Goal: Information Seeking & Learning: Learn about a topic

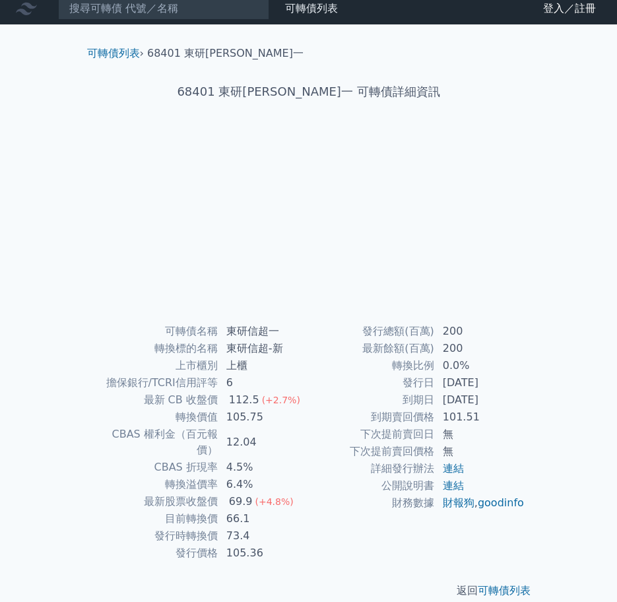
scroll to position [9, 0]
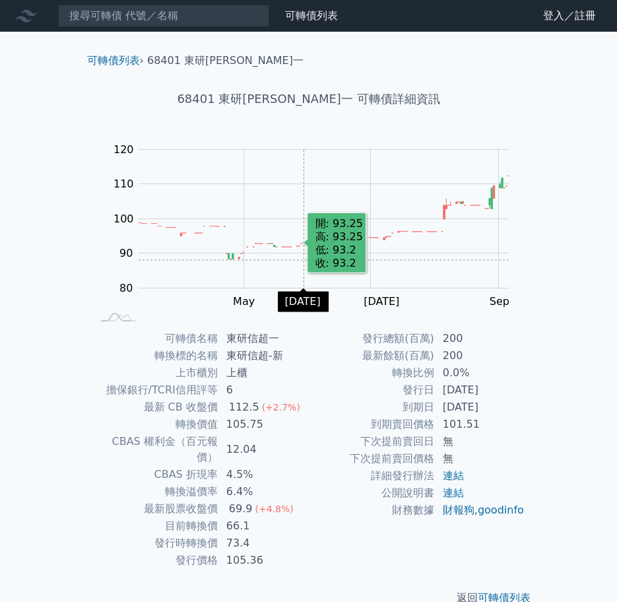
scroll to position [9, 0]
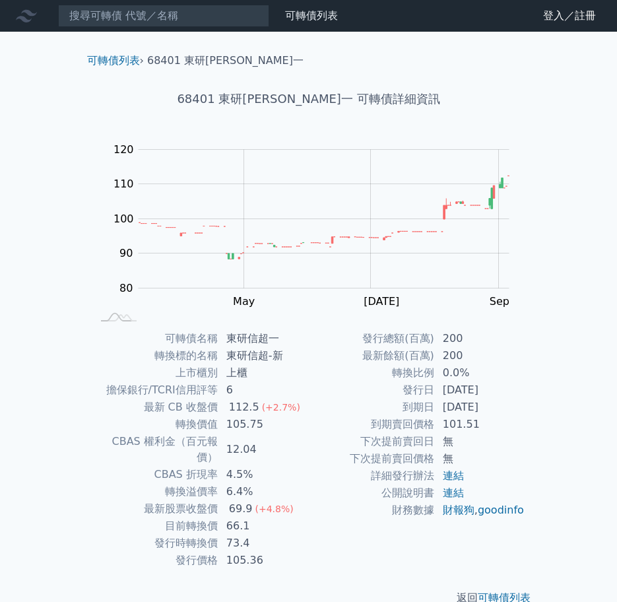
scroll to position [9, 0]
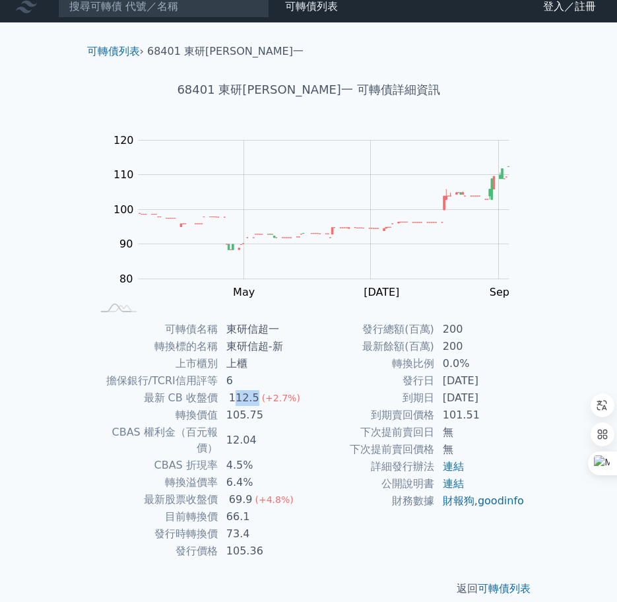
drag, startPoint x: 234, startPoint y: 396, endPoint x: 256, endPoint y: 395, distance: 21.2
click at [256, 395] on div "112.5" at bounding box center [244, 398] width 36 height 16
drag, startPoint x: 256, startPoint y: 395, endPoint x: 226, endPoint y: 431, distance: 46.9
click at [226, 431] on td "12.04" at bounding box center [264, 440] width 90 height 33
drag, startPoint x: 228, startPoint y: 429, endPoint x: 254, endPoint y: 428, distance: 25.8
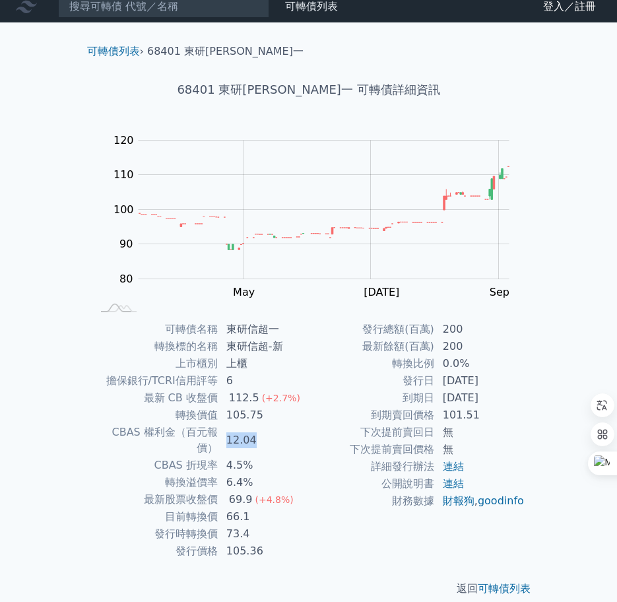
click at [254, 428] on td "12.04" at bounding box center [264, 440] width 90 height 33
drag, startPoint x: 254, startPoint y: 428, endPoint x: 348, endPoint y: 418, distance: 94.3
click at [348, 418] on td "到期賣回價格" at bounding box center [372, 415] width 126 height 17
drag, startPoint x: 168, startPoint y: 399, endPoint x: 199, endPoint y: 397, distance: 31.7
click at [199, 397] on td "最新 CB 收盤價" at bounding box center [155, 398] width 126 height 17
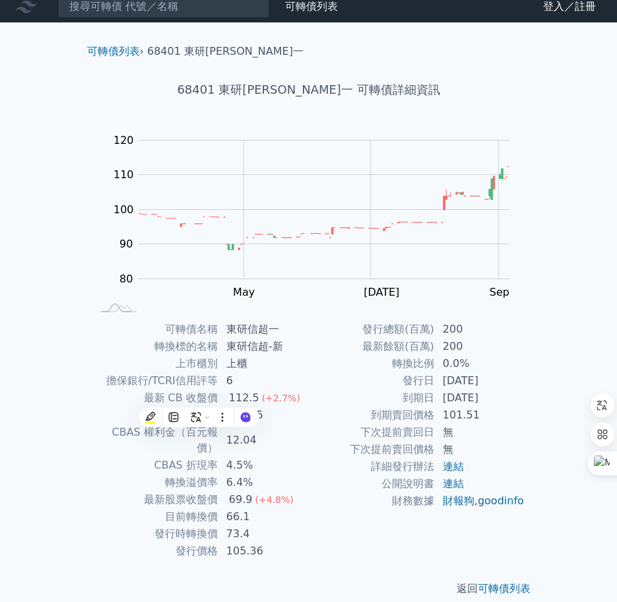
drag, startPoint x: 199, startPoint y: 397, endPoint x: 160, endPoint y: 395, distance: 39.0
click at [160, 396] on td "最新 CB 收盤價" at bounding box center [155, 398] width 126 height 17
drag, startPoint x: 225, startPoint y: 414, endPoint x: 258, endPoint y: 413, distance: 33.0
click at [258, 413] on td "105.75" at bounding box center [264, 415] width 90 height 17
drag, startPoint x: 258, startPoint y: 413, endPoint x: 289, endPoint y: 413, distance: 30.4
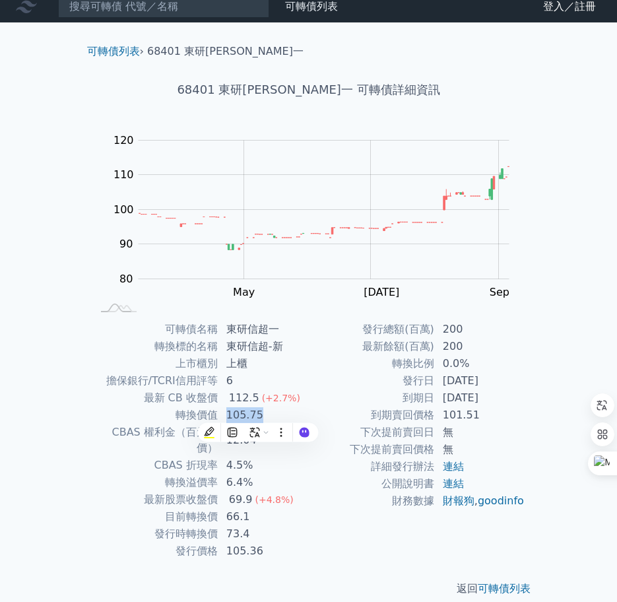
click at [289, 413] on td "105.75" at bounding box center [264, 415] width 90 height 17
drag, startPoint x: 155, startPoint y: 518, endPoint x: 252, endPoint y: 522, distance: 96.5
click at [252, 526] on tr "發行時轉換價 73.4" at bounding box center [200, 534] width 217 height 17
drag, startPoint x: 252, startPoint y: 522, endPoint x: 195, endPoint y: 510, distance: 57.2
click at [195, 526] on td "發行時轉換價" at bounding box center [155, 534] width 126 height 17
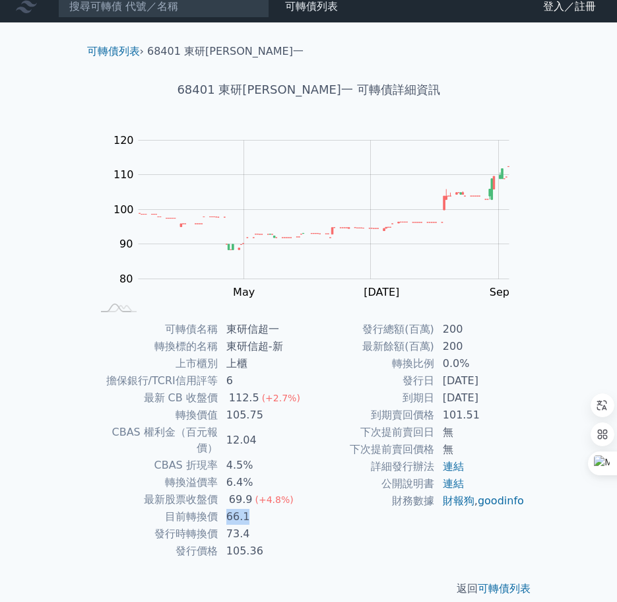
drag, startPoint x: 224, startPoint y: 501, endPoint x: 250, endPoint y: 499, distance: 25.8
click at [250, 508] on td "66.1" at bounding box center [264, 516] width 90 height 17
drag, startPoint x: 250, startPoint y: 499, endPoint x: 306, endPoint y: 497, distance: 56.2
click at [306, 508] on td "66.1" at bounding box center [264, 516] width 90 height 17
drag, startPoint x: 259, startPoint y: 414, endPoint x: 224, endPoint y: 421, distance: 36.3
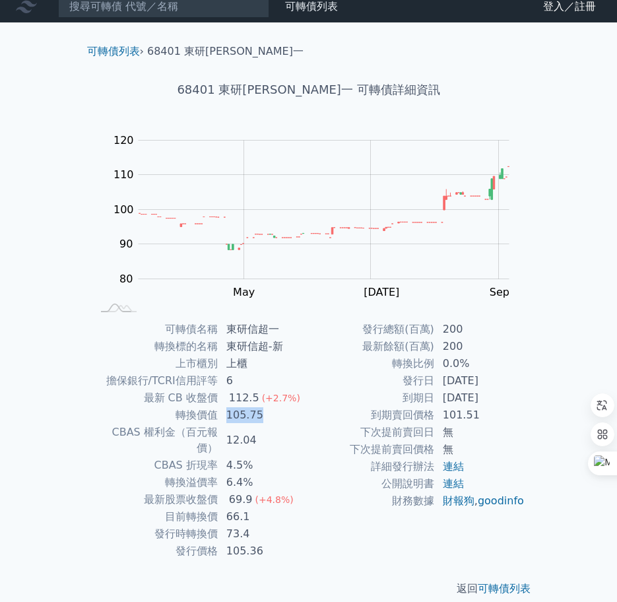
click at [224, 421] on td "105.75" at bounding box center [264, 415] width 90 height 17
drag, startPoint x: 224, startPoint y: 421, endPoint x: 285, endPoint y: 420, distance: 60.7
click at [285, 420] on td "105.75" at bounding box center [264, 415] width 90 height 17
drag, startPoint x: 265, startPoint y: 413, endPoint x: 223, endPoint y: 418, distance: 43.2
click at [223, 418] on td "105.75" at bounding box center [264, 415] width 90 height 17
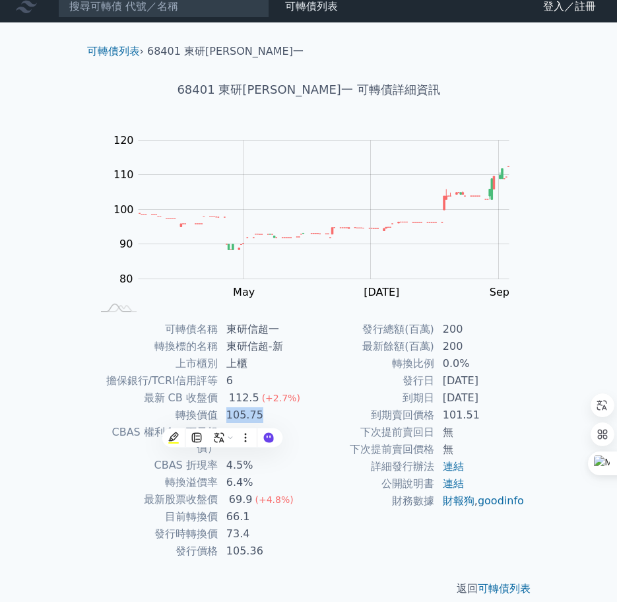
drag, startPoint x: 223, startPoint y: 418, endPoint x: 281, endPoint y: 412, distance: 58.4
click at [281, 412] on td "105.75" at bounding box center [264, 415] width 90 height 17
drag, startPoint x: 226, startPoint y: 396, endPoint x: 255, endPoint y: 399, distance: 28.5
click at [255, 399] on div "112.5" at bounding box center [244, 398] width 36 height 16
drag, startPoint x: 255, startPoint y: 399, endPoint x: 273, endPoint y: 432, distance: 37.8
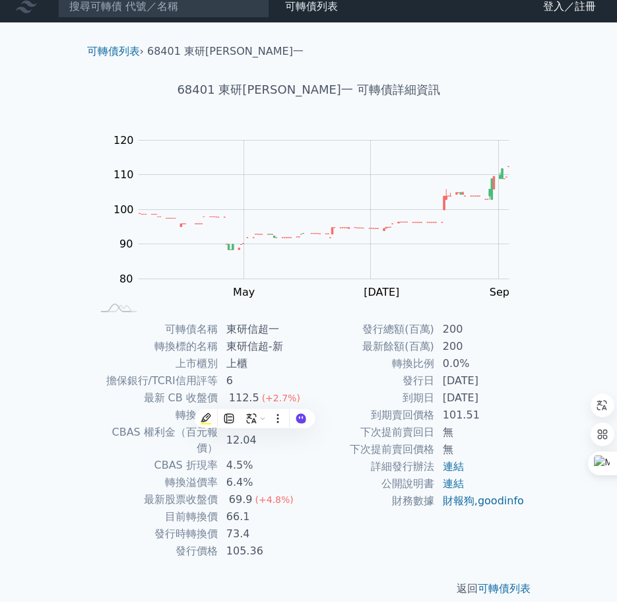
click at [273, 431] on td "12.04" at bounding box center [264, 440] width 90 height 33
drag, startPoint x: 268, startPoint y: 433, endPoint x: 228, endPoint y: 438, distance: 39.9
click at [228, 438] on td "12.04" at bounding box center [264, 440] width 90 height 33
drag, startPoint x: 228, startPoint y: 438, endPoint x: 191, endPoint y: 399, distance: 53.7
click at [191, 399] on td "最新 CB 收盤價" at bounding box center [155, 398] width 126 height 17
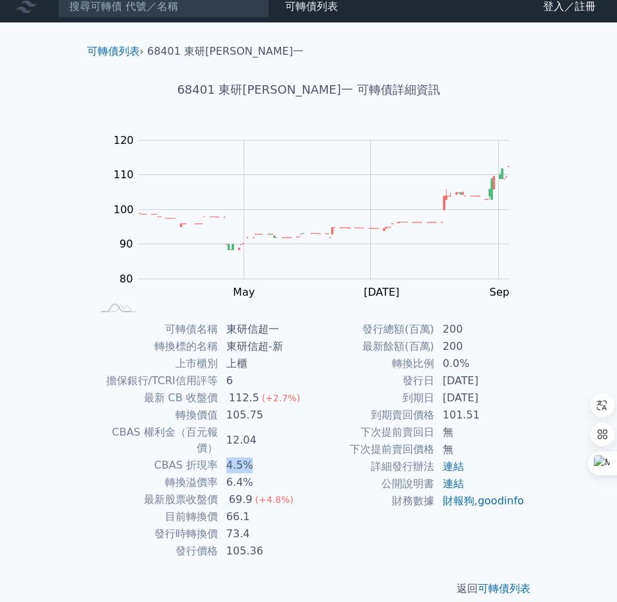
drag, startPoint x: 257, startPoint y: 448, endPoint x: 222, endPoint y: 453, distance: 36.0
click at [222, 457] on td "4.5%" at bounding box center [264, 465] width 90 height 17
drag, startPoint x: 222, startPoint y: 453, endPoint x: 288, endPoint y: 429, distance: 70.4
click at [288, 429] on td "12.04" at bounding box center [264, 440] width 90 height 33
drag, startPoint x: 259, startPoint y: 432, endPoint x: 223, endPoint y: 438, distance: 36.7
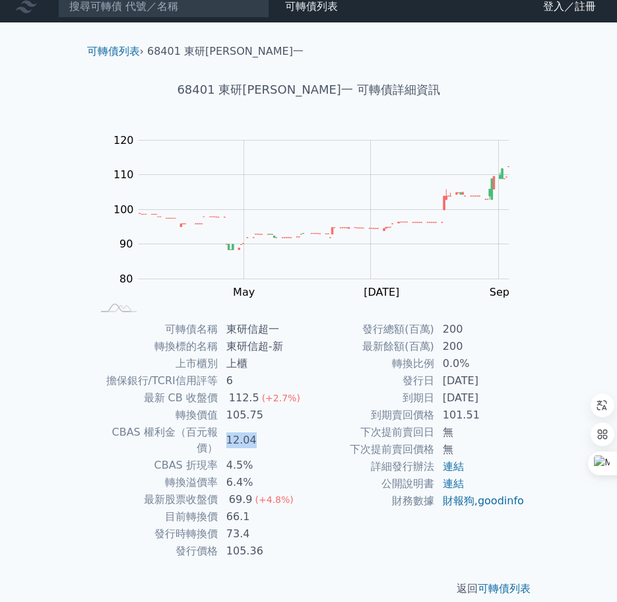
click at [223, 438] on td "12.04" at bounding box center [264, 440] width 90 height 33
click at [311, 527] on div "發行總額(百萬) 200 最新餘額(百萬) 200 轉換比例 0.0% 發行日 [DATE] 到期日 [DATE] 到期賣回價格 101.51 下次提前賣回日…" at bounding box center [417, 440] width 217 height 239
drag, startPoint x: 225, startPoint y: 394, endPoint x: 254, endPoint y: 395, distance: 29.1
click at [254, 395] on td "112.5 (+2.7%)" at bounding box center [264, 398] width 90 height 17
drag, startPoint x: 254, startPoint y: 395, endPoint x: 327, endPoint y: 390, distance: 72.8
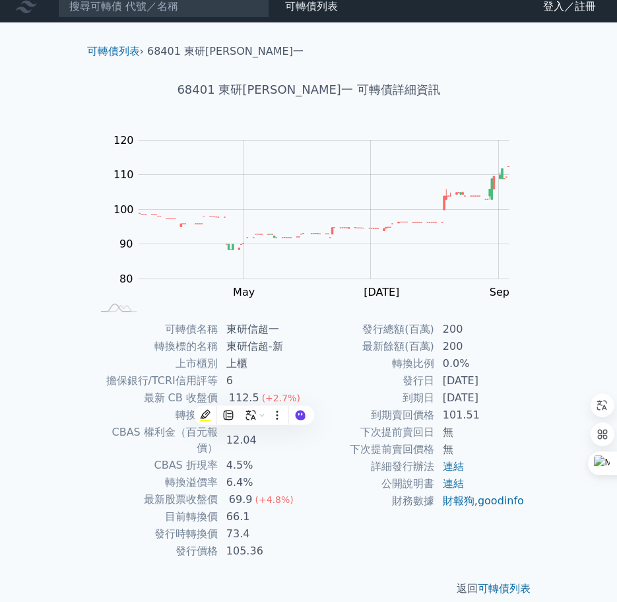
click at [326, 391] on td "到期日" at bounding box center [372, 398] width 126 height 17
drag, startPoint x: 239, startPoint y: 381, endPoint x: 228, endPoint y: 384, distance: 11.1
click at [228, 384] on td "6" at bounding box center [264, 380] width 90 height 17
drag, startPoint x: 228, startPoint y: 384, endPoint x: 293, endPoint y: 378, distance: 65.0
click at [293, 378] on td "6" at bounding box center [264, 380] width 90 height 17
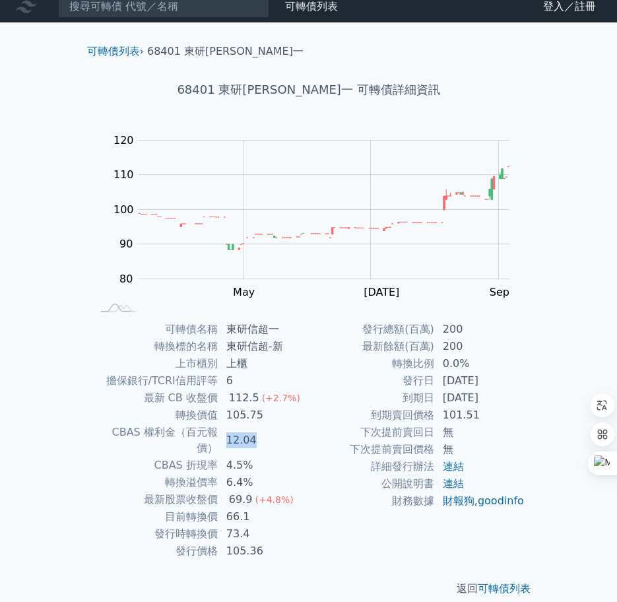
drag, startPoint x: 226, startPoint y: 433, endPoint x: 254, endPoint y: 433, distance: 27.1
click at [254, 433] on td "12.04" at bounding box center [264, 440] width 90 height 33
drag, startPoint x: 254, startPoint y: 433, endPoint x: 342, endPoint y: 398, distance: 95.1
click at [342, 398] on td "到期日" at bounding box center [372, 398] width 126 height 17
drag, startPoint x: 234, startPoint y: 396, endPoint x: 257, endPoint y: 396, distance: 23.1
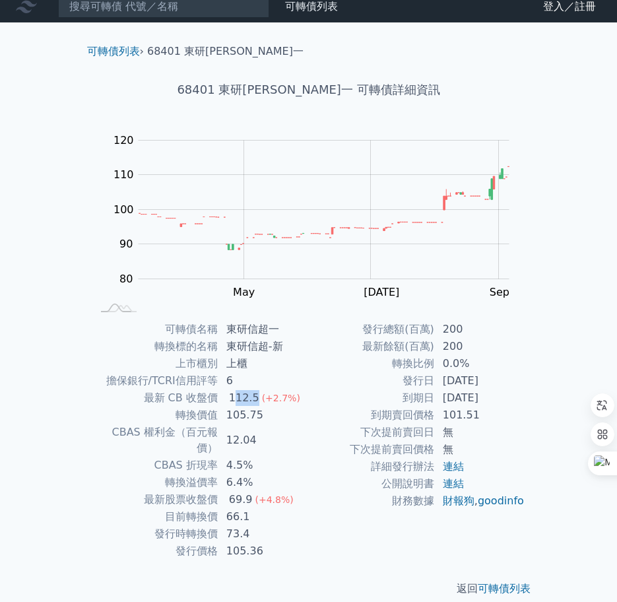
click at [257, 396] on div "112.5" at bounding box center [244, 398] width 36 height 16
drag, startPoint x: 257, startPoint y: 396, endPoint x: 231, endPoint y: 498, distance: 105.5
click at [231, 508] on td "66.1" at bounding box center [264, 516] width 90 height 17
drag, startPoint x: 250, startPoint y: 500, endPoint x: 224, endPoint y: 502, distance: 25.9
click at [224, 508] on td "66.1" at bounding box center [264, 516] width 90 height 17
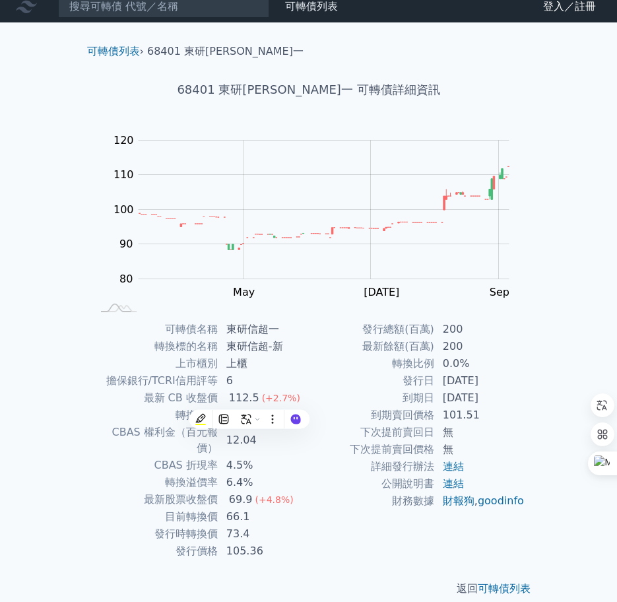
click at [281, 380] on td "6" at bounding box center [264, 380] width 90 height 17
drag, startPoint x: 230, startPoint y: 397, endPoint x: 252, endPoint y: 399, distance: 21.2
click at [252, 399] on div "112.5" at bounding box center [244, 398] width 36 height 16
drag, startPoint x: 252, startPoint y: 399, endPoint x: 322, endPoint y: 386, distance: 71.9
click at [322, 386] on td "發行日" at bounding box center [372, 380] width 126 height 17
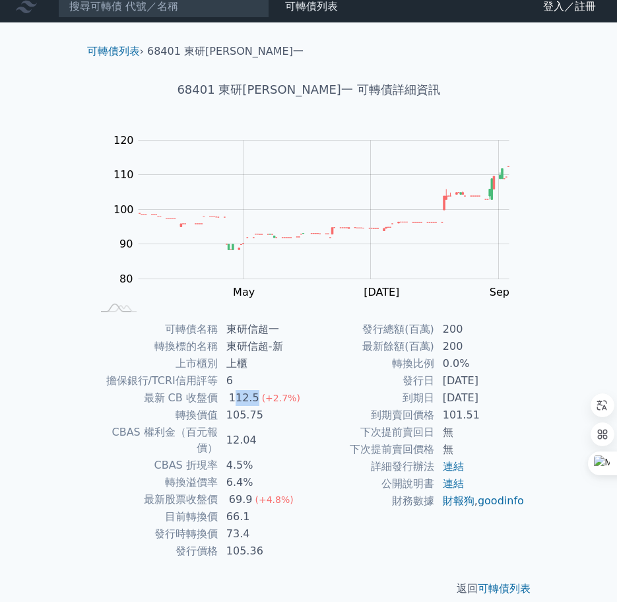
drag, startPoint x: 234, startPoint y: 398, endPoint x: 259, endPoint y: 398, distance: 25.1
click at [259, 398] on td "112.5 (+2.7%)" at bounding box center [264, 398] width 90 height 17
click at [228, 397] on div "112.5" at bounding box center [244, 398] width 36 height 16
click at [283, 382] on td "6" at bounding box center [264, 380] width 90 height 17
drag, startPoint x: 225, startPoint y: 502, endPoint x: 250, endPoint y: 503, distance: 25.1
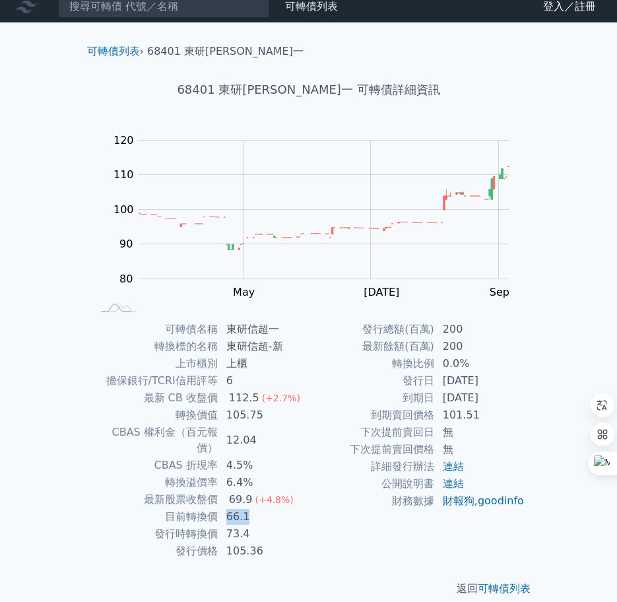
click at [250, 508] on td "66.1" at bounding box center [264, 516] width 90 height 17
click at [213, 508] on td "目前轉換價" at bounding box center [155, 516] width 126 height 17
